Goal: Task Accomplishment & Management: Complete application form

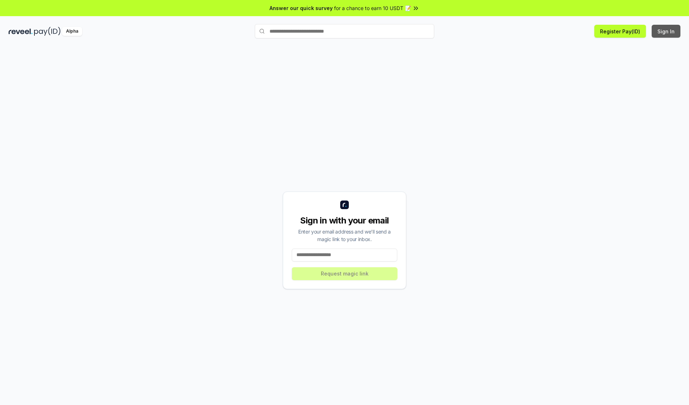
click at [666, 31] on button "Sign In" at bounding box center [665, 31] width 29 height 13
type input "**********"
click at [344, 273] on button "Request magic link" at bounding box center [344, 273] width 105 height 13
